Goal: Task Accomplishment & Management: Manage account settings

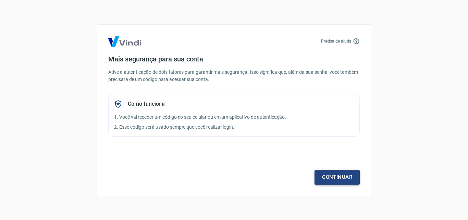
click at [341, 175] on link "Continuar" at bounding box center [337, 177] width 45 height 14
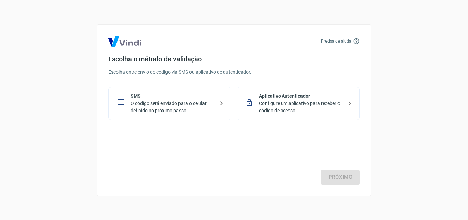
click at [286, 106] on p "Configure um aplicativo para receber o código de acesso." at bounding box center [301, 107] width 84 height 14
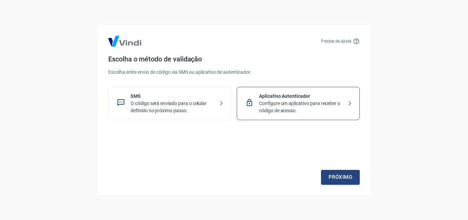
click at [168, 97] on p "SMS" at bounding box center [173, 96] width 84 height 7
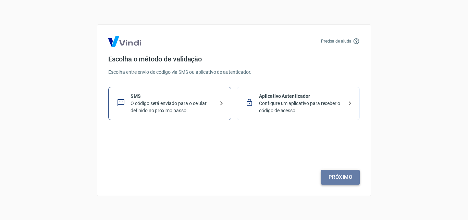
click at [340, 178] on link "Próximo" at bounding box center [340, 177] width 39 height 14
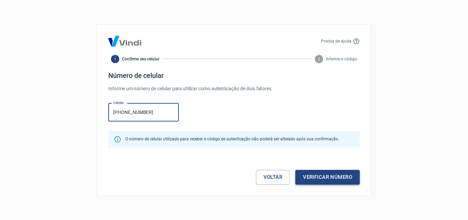
type input "[PHONE_NUMBER]"
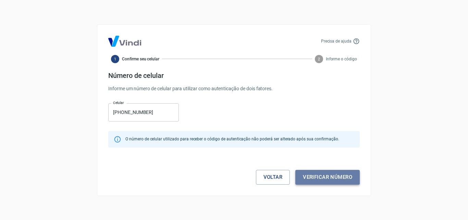
click at [322, 177] on button "Verificar número" at bounding box center [327, 177] width 64 height 14
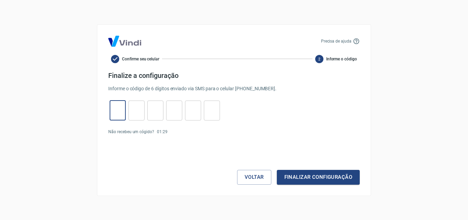
click at [114, 111] on input "tel" at bounding box center [118, 110] width 16 height 15
type input "6"
type input "7"
type input "4"
type input "9"
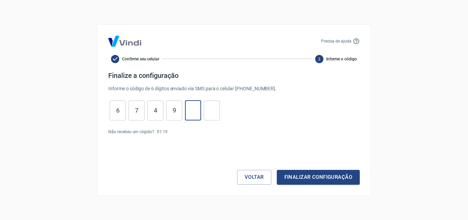
type input "6"
type input "8"
click at [310, 174] on button "Finalizar configuração" at bounding box center [318, 177] width 83 height 14
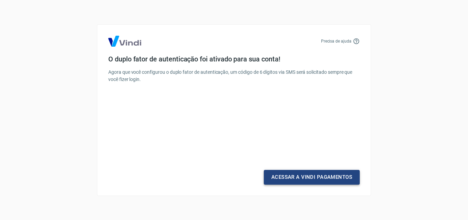
click at [318, 177] on link "Acessar a Vindi Pagamentos" at bounding box center [312, 177] width 96 height 14
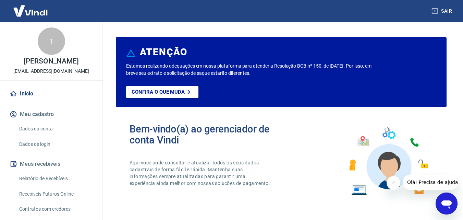
click at [42, 117] on button "Meu cadastro" at bounding box center [51, 114] width 86 height 15
click at [44, 136] on link "Dados da conta" at bounding box center [55, 129] width 78 height 14
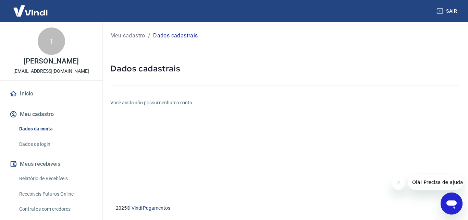
click at [50, 149] on link "Dados de login" at bounding box center [55, 144] width 78 height 14
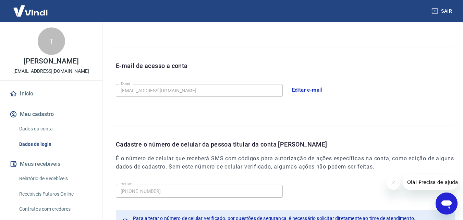
click at [53, 52] on div "T" at bounding box center [51, 40] width 27 height 27
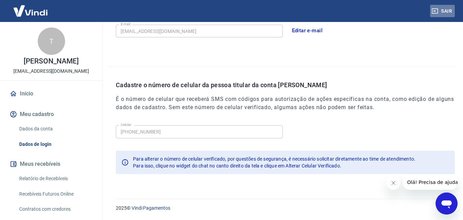
click at [445, 13] on button "Sair" at bounding box center [442, 11] width 25 height 13
